Goal: Task Accomplishment & Management: Use online tool/utility

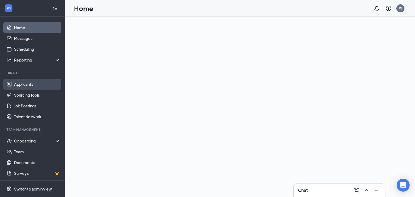
click at [40, 85] on link "Applicants" at bounding box center [37, 84] width 46 height 11
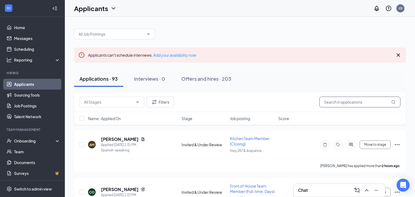
click at [352, 103] on input "text" at bounding box center [360, 102] width 81 height 11
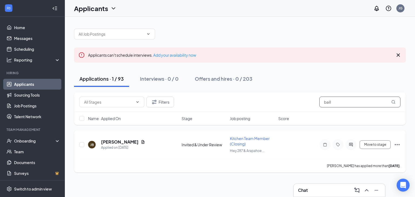
type input "baill"
click at [236, 140] on span "Kitchen Team Member (Closing)" at bounding box center [250, 141] width 40 height 10
click at [120, 142] on h5 "[PERSON_NAME]" at bounding box center [120, 142] width 38 height 6
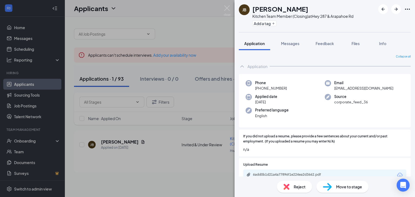
scroll to position [36, 0]
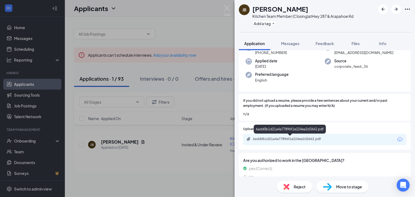
click at [303, 140] on div "6add0b1d21a4a77896f1e224ea2d3662.pdf" at bounding box center [291, 139] width 76 height 4
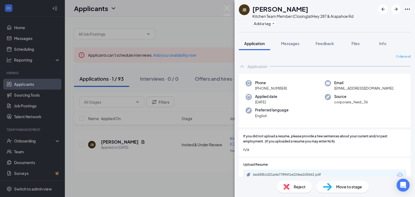
scroll to position [47, 0]
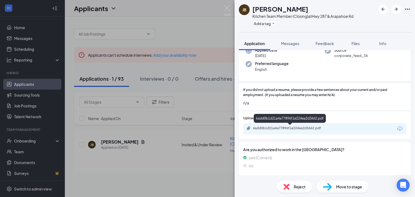
click at [286, 126] on div "6add0b1d21a4a77896f1e224ea2d3662.pdf" at bounding box center [291, 128] width 76 height 4
